Goal: Information Seeking & Learning: Find specific fact

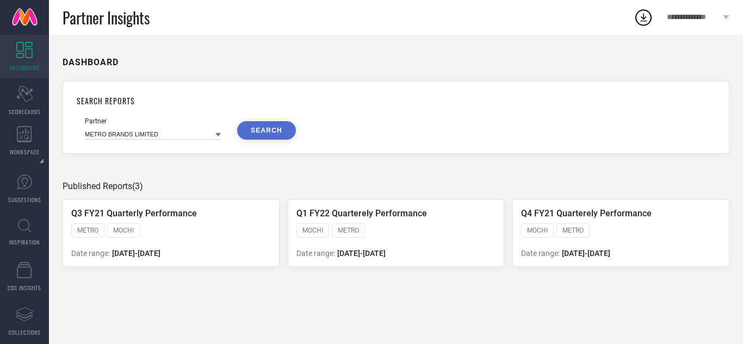
drag, startPoint x: 192, startPoint y: 30, endPoint x: 143, endPoint y: 41, distance: 50.0
drag, startPoint x: 143, startPoint y: 41, endPoint x: 23, endPoint y: 228, distance: 222.2
click at [23, 228] on icon at bounding box center [24, 226] width 13 height 14
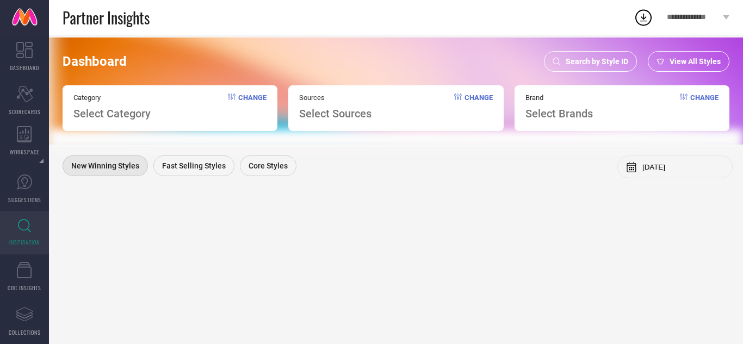
click at [579, 53] on div "Search by Style ID" at bounding box center [590, 61] width 93 height 21
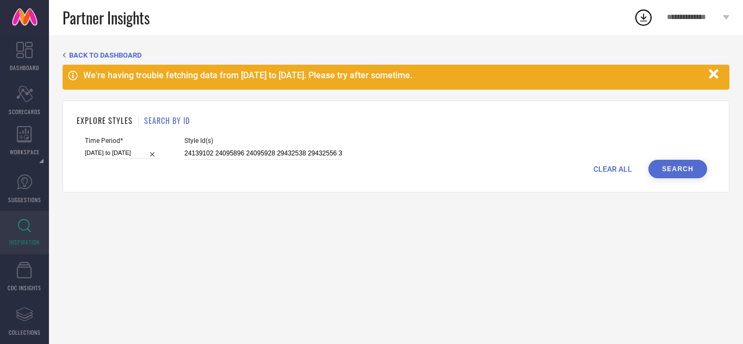
click at [626, 167] on span "CLEAR ALL" at bounding box center [613, 169] width 39 height 9
click at [211, 152] on input at bounding box center [263, 153] width 158 height 13
paste input "18383514 34007399 23873794 29870446 17046092 34007418 29870449 27566248 2387378…"
type input "18383514 34007399 23873794 29870446 17046092 34007418 29870449 27566248 2387378…"
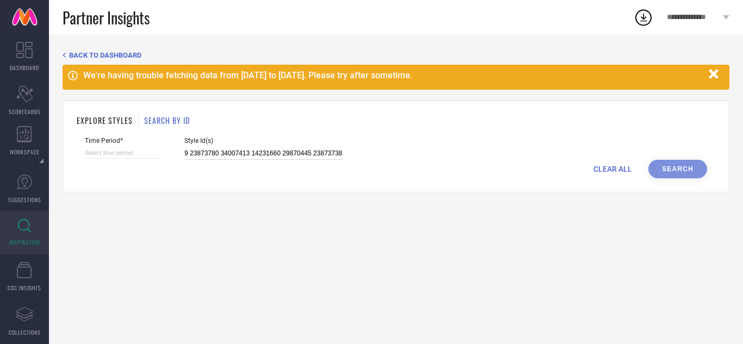
select select "8"
select select "2025"
select select "9"
select select "2025"
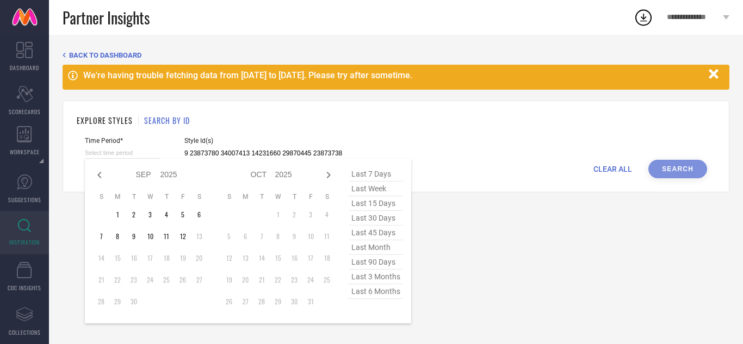
click at [149, 152] on input at bounding box center [122, 152] width 75 height 11
type input "18383514 34007399 23873794 29870446 17046092 34007418 29870449 27566248 2387378…"
click at [384, 280] on span "last 3 months" at bounding box center [376, 277] width 54 height 15
type input "[DATE] to [DATE]"
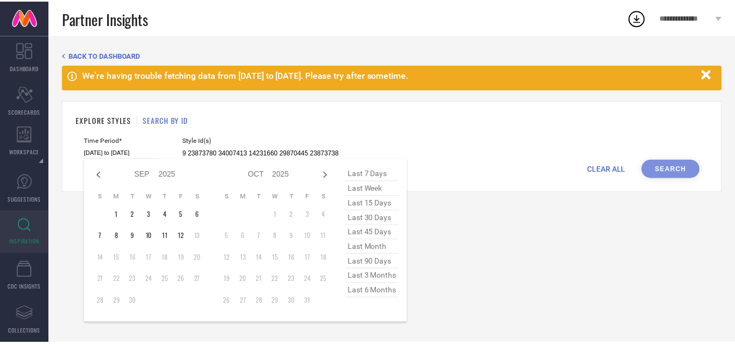
scroll to position [0, 0]
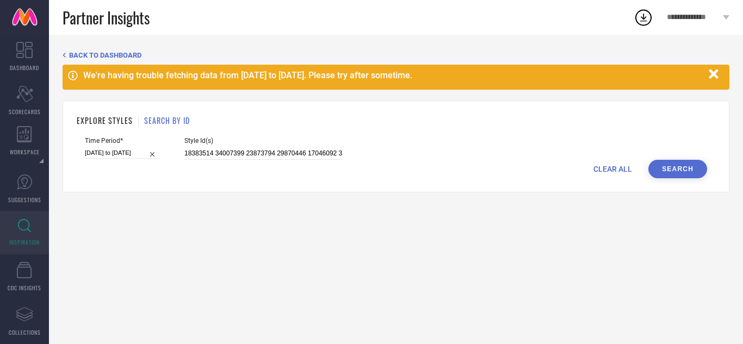
click at [682, 174] on button "Search" at bounding box center [678, 169] width 59 height 18
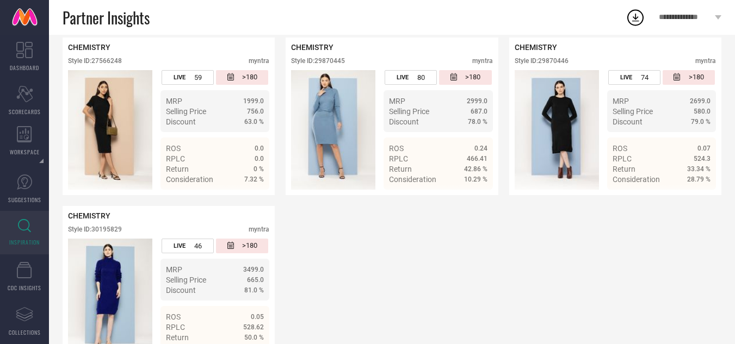
scroll to position [456, 0]
